Goal: Navigation & Orientation: Find specific page/section

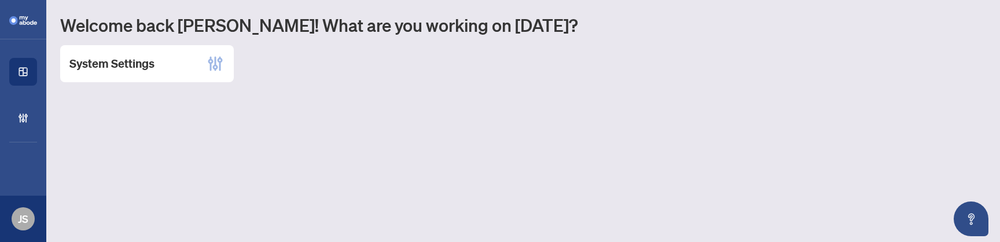
click at [452, 178] on main "Welcome back [PERSON_NAME]! What are you working on [DATE]? System Settings" at bounding box center [523, 121] width 954 height 242
